Goal: Task Accomplishment & Management: Manage account settings

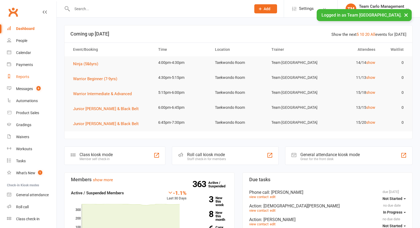
click at [22, 77] on div "Reports" at bounding box center [22, 77] width 13 height 4
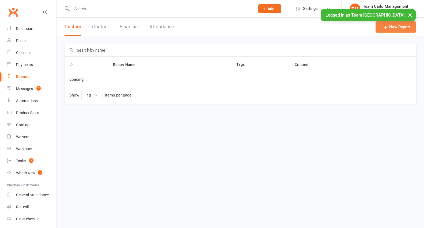
click at [395, 27] on link "New Report" at bounding box center [395, 26] width 41 height 11
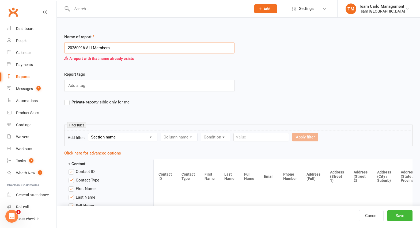
type input "20250916-ALLMembers"
click at [29, 74] on link "Reports" at bounding box center [31, 77] width 49 height 12
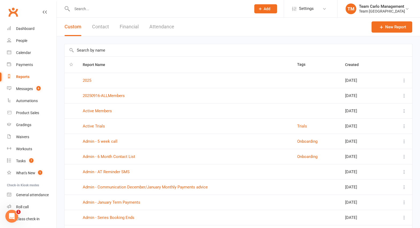
click at [402, 97] on icon at bounding box center [403, 95] width 5 height 5
click at [371, 125] on link "Remove" at bounding box center [376, 127] width 53 height 11
click at [403, 95] on icon at bounding box center [403, 95] width 5 height 5
click at [372, 131] on link "Remove" at bounding box center [376, 127] width 53 height 11
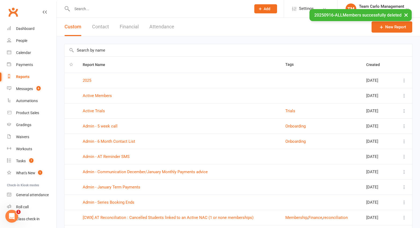
click at [30, 77] on link "Reports" at bounding box center [31, 77] width 49 height 12
